Goal: Transaction & Acquisition: Purchase product/service

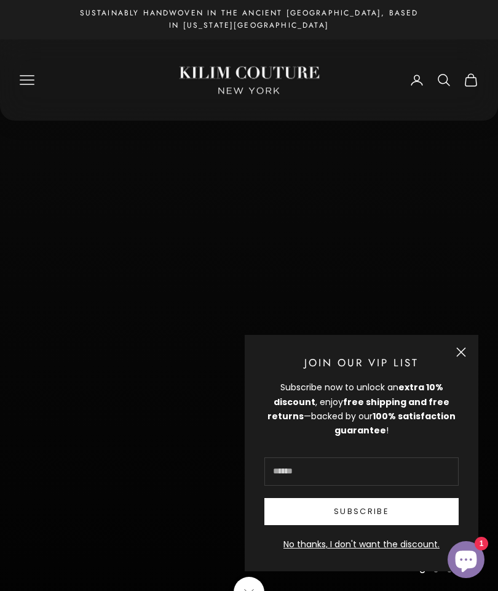
click at [457, 355] on button "Close" at bounding box center [462, 352] width 10 height 10
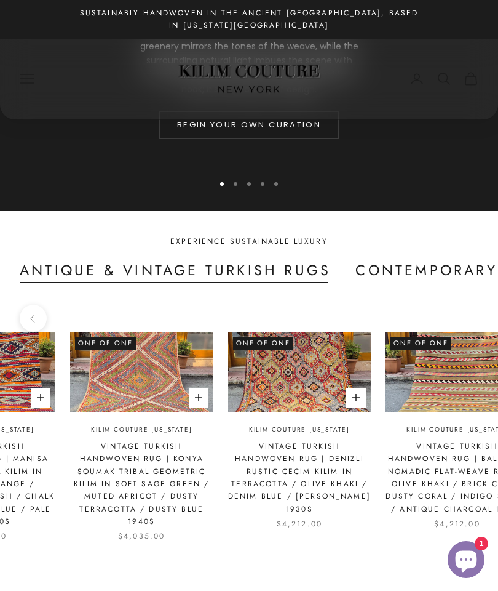
scroll to position [0, 1366]
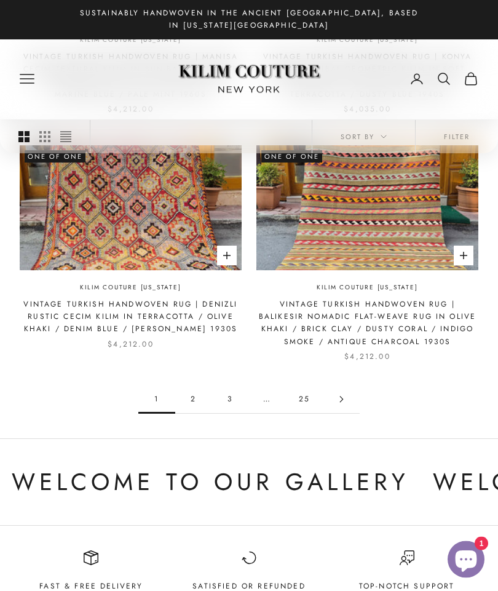
scroll to position [1458, 0]
click at [198, 385] on link "2" at bounding box center [193, 399] width 37 height 28
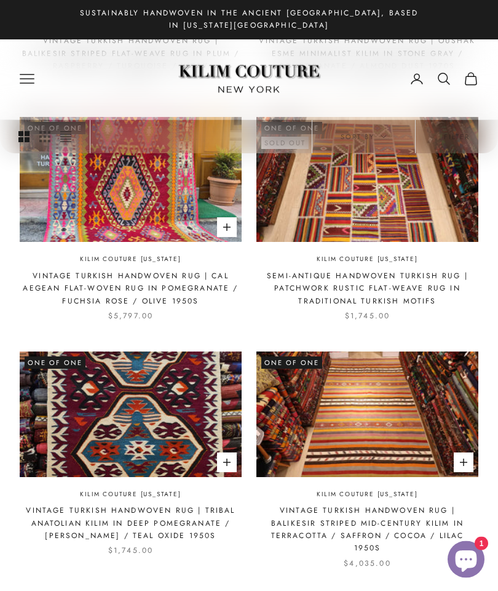
scroll to position [1213, 0]
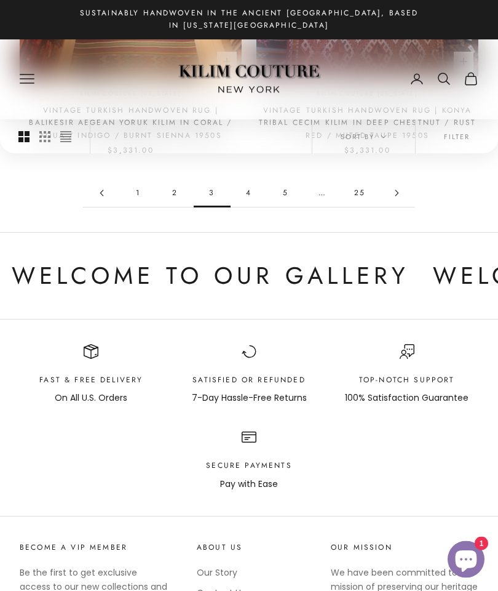
scroll to position [1664, 0]
click at [250, 179] on link "4" at bounding box center [249, 193] width 37 height 28
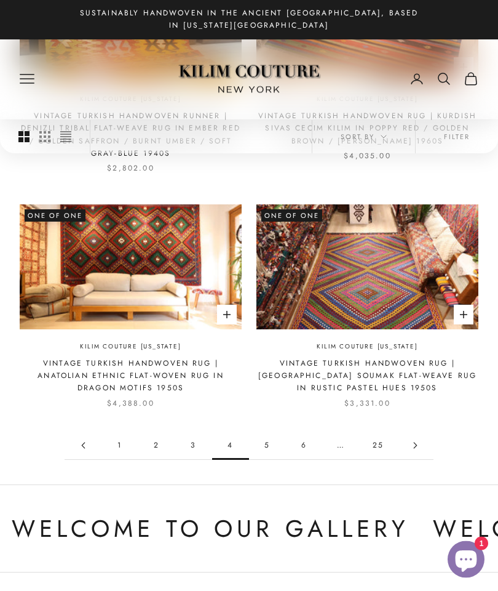
scroll to position [1398, 0]
click at [271, 431] on link "5" at bounding box center [267, 445] width 37 height 28
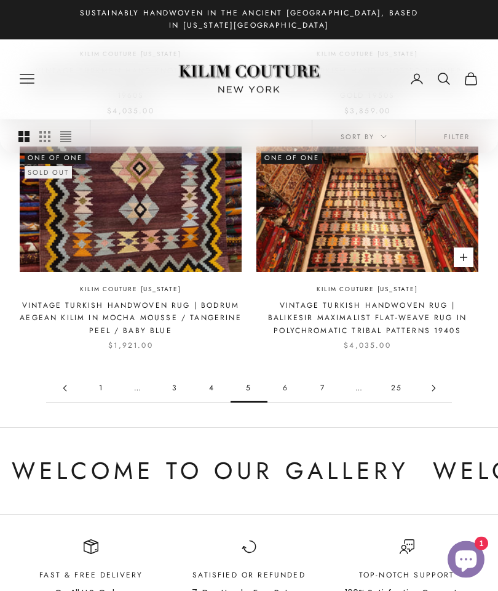
scroll to position [1408, 0]
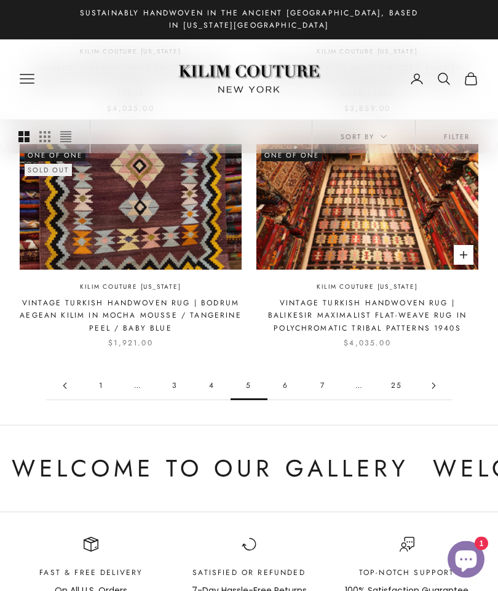
click at [291, 372] on link "6" at bounding box center [286, 386] width 37 height 28
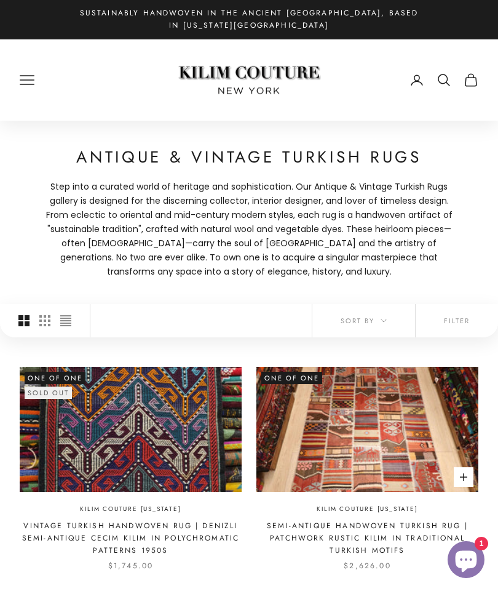
click at [202, 439] on img at bounding box center [131, 429] width 222 height 125
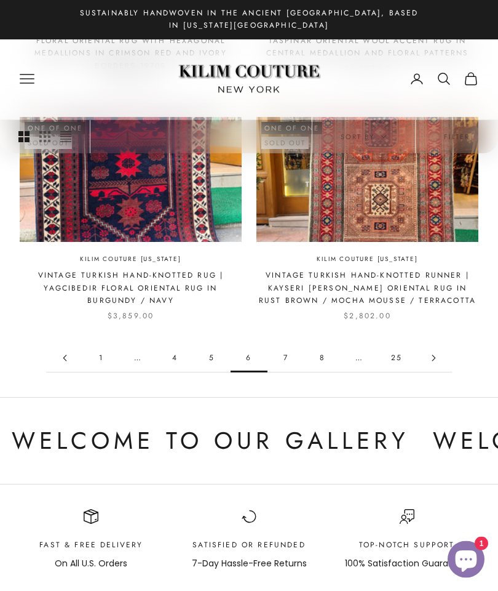
scroll to position [1448, 0]
click at [285, 344] on link "7" at bounding box center [286, 358] width 37 height 28
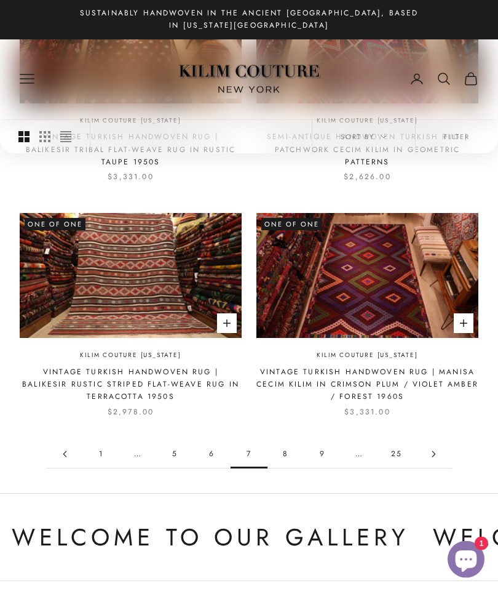
scroll to position [1327, 0]
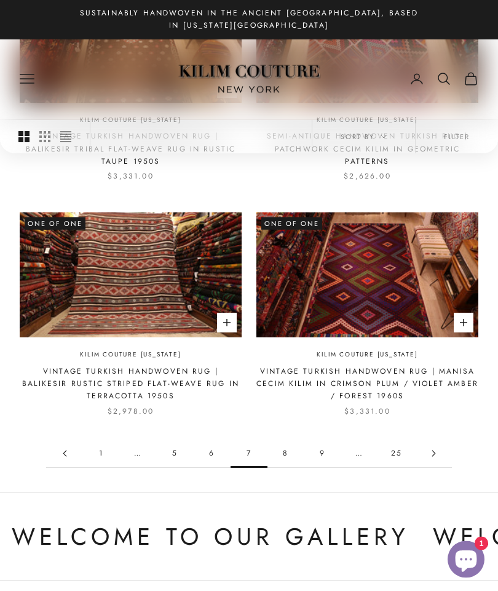
click at [284, 441] on link "8" at bounding box center [286, 454] width 37 height 28
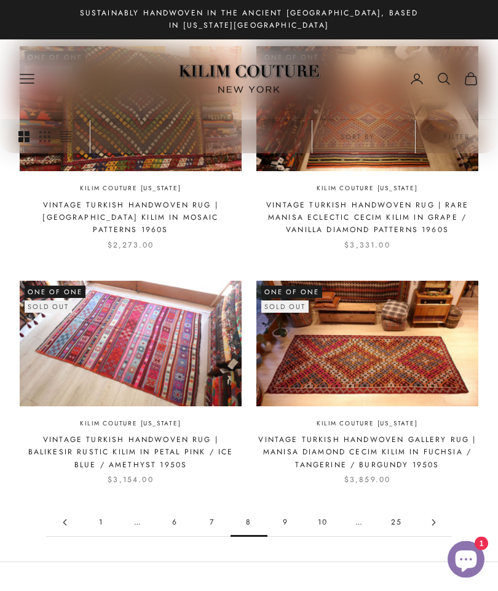
scroll to position [1273, 0]
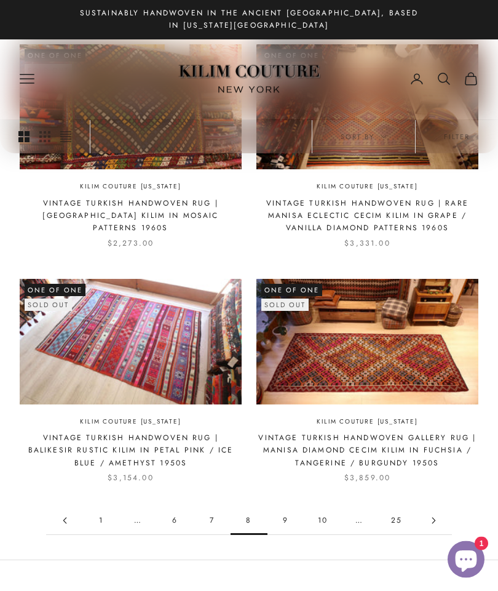
click at [287, 507] on link "9" at bounding box center [286, 521] width 37 height 28
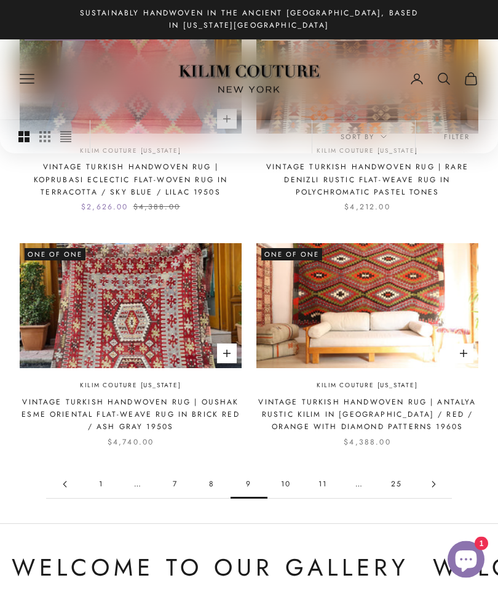
scroll to position [1297, 0]
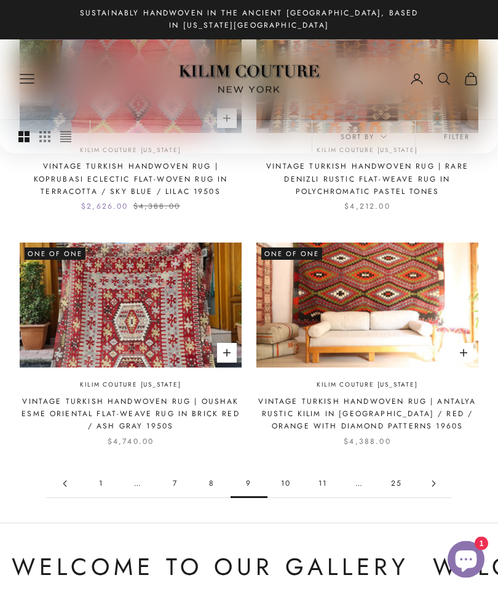
click at [296, 470] on link "10" at bounding box center [286, 484] width 37 height 28
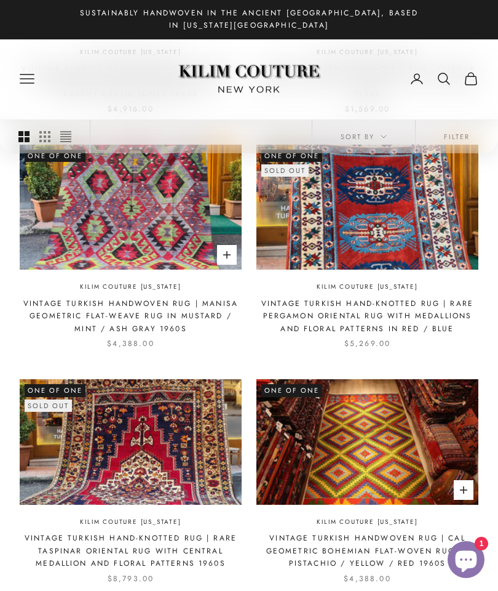
scroll to position [442, 0]
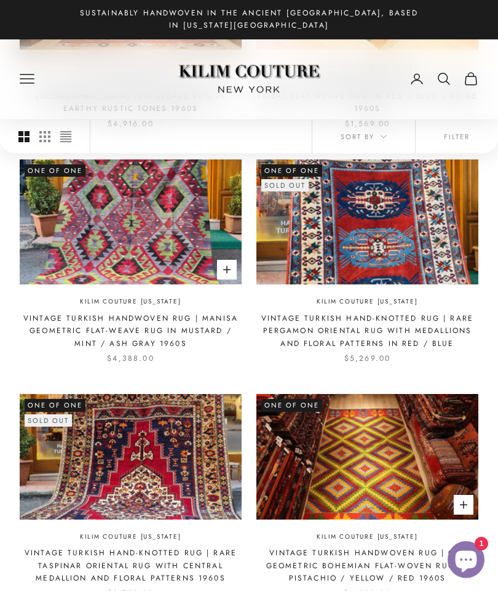
click at [390, 249] on img at bounding box center [368, 221] width 222 height 125
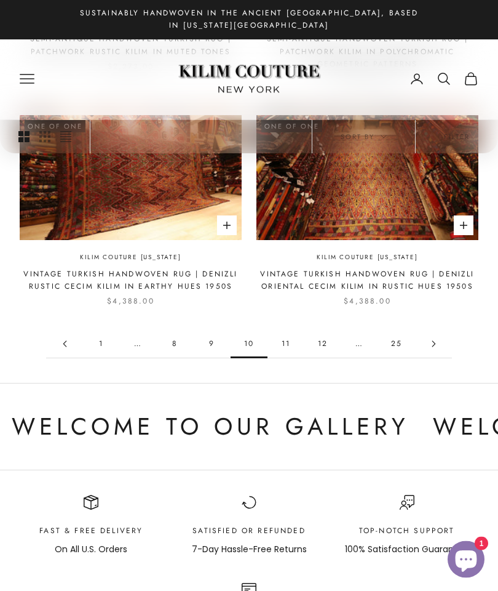
scroll to position [1448, 0]
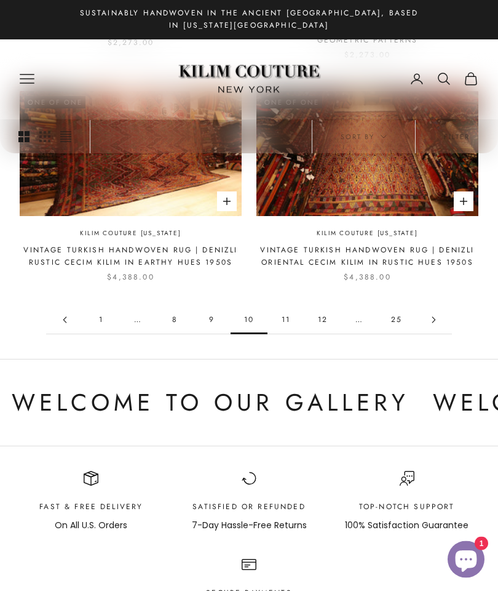
click at [285, 308] on link "11" at bounding box center [286, 320] width 37 height 28
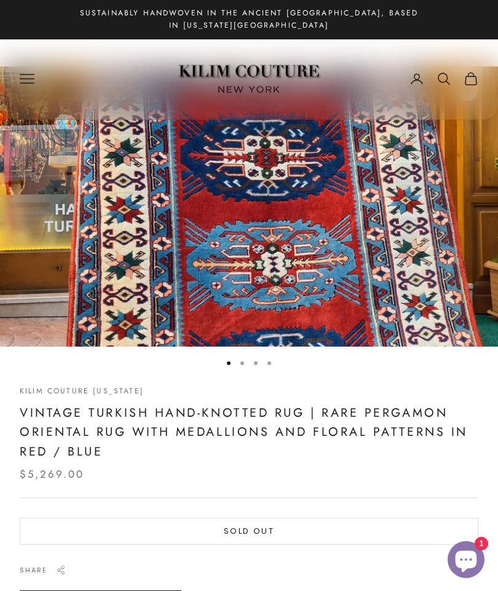
scroll to position [54, 0]
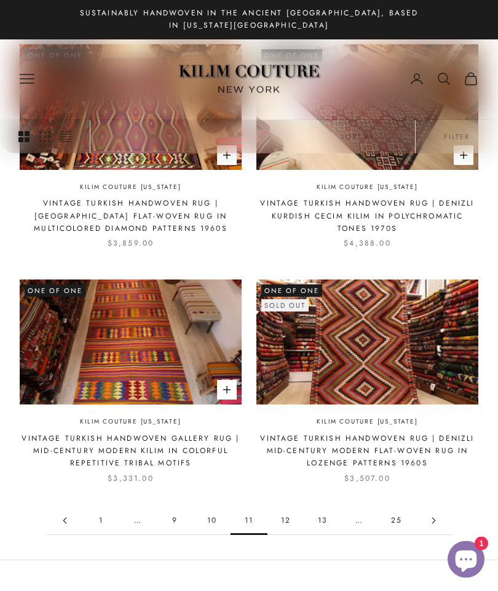
scroll to position [1262, 0]
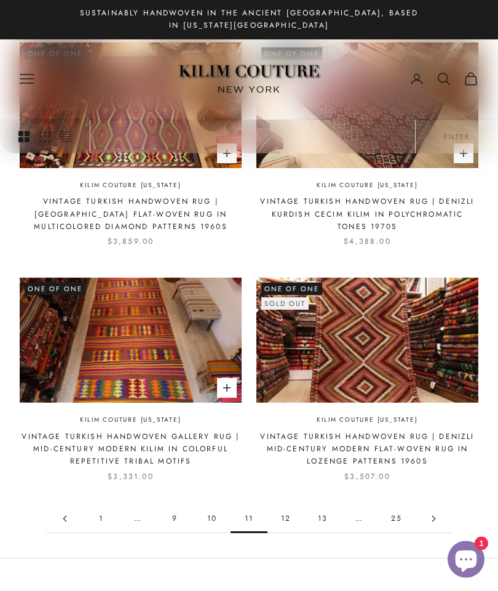
click at [292, 505] on link "12" at bounding box center [286, 519] width 37 height 28
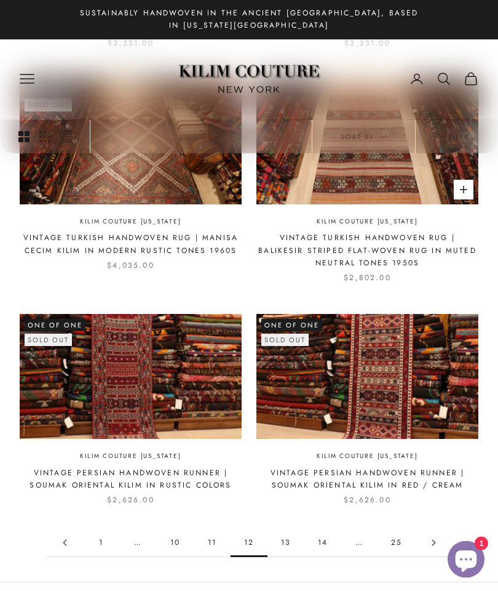
scroll to position [1226, 0]
click at [290, 529] on link "13" at bounding box center [286, 543] width 37 height 28
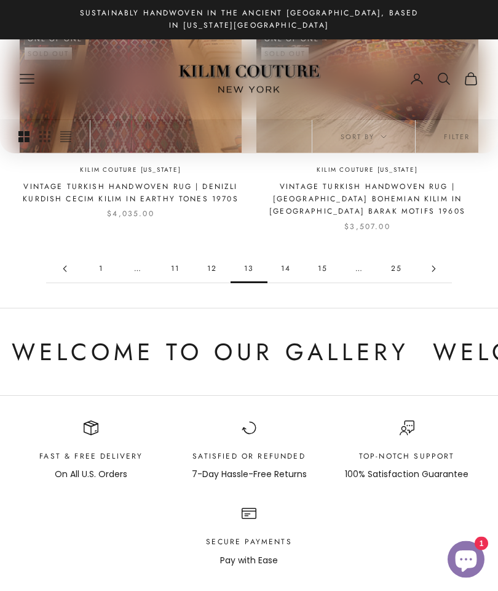
scroll to position [1515, 0]
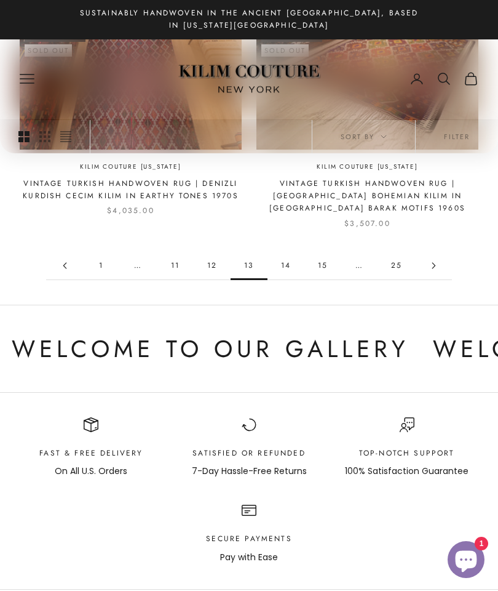
click at [289, 252] on link "14" at bounding box center [286, 266] width 37 height 28
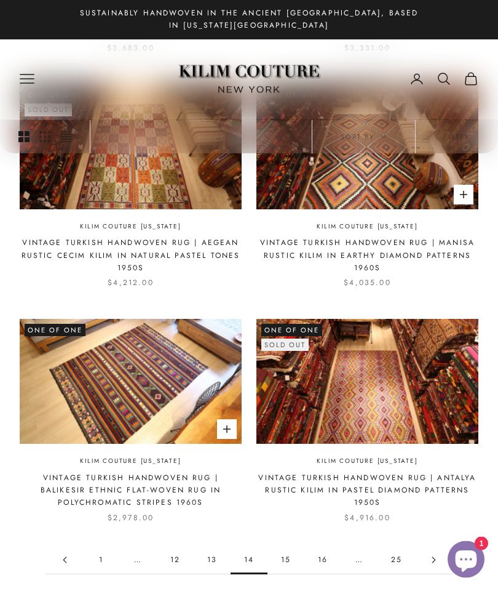
scroll to position [1221, 0]
click at [289, 546] on link "15" at bounding box center [286, 560] width 37 height 28
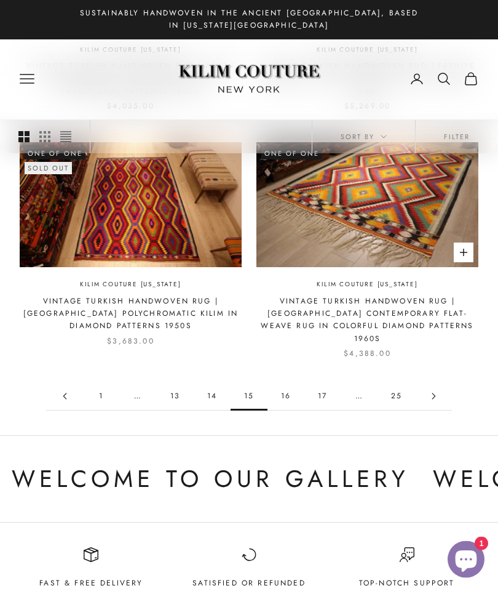
scroll to position [1405, 0]
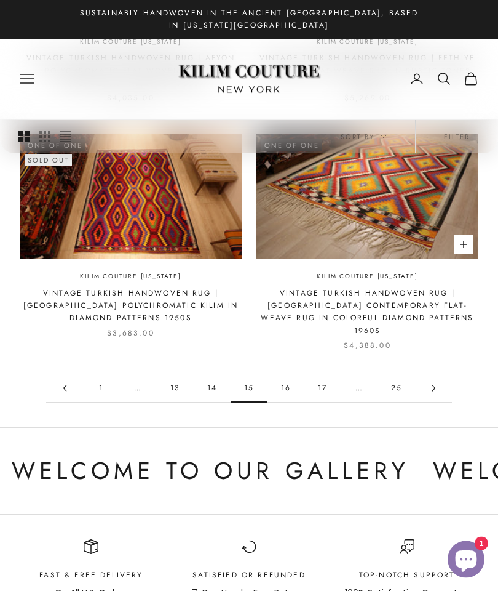
click at [292, 375] on link "16" at bounding box center [286, 389] width 37 height 28
click at [287, 375] on link "16" at bounding box center [286, 389] width 37 height 28
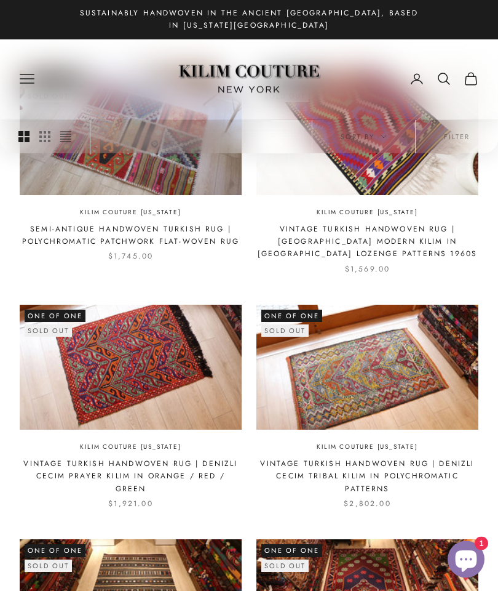
scroll to position [297, 0]
click at [203, 389] on img at bounding box center [131, 367] width 222 height 125
